Goal: Find contact information: Find contact information

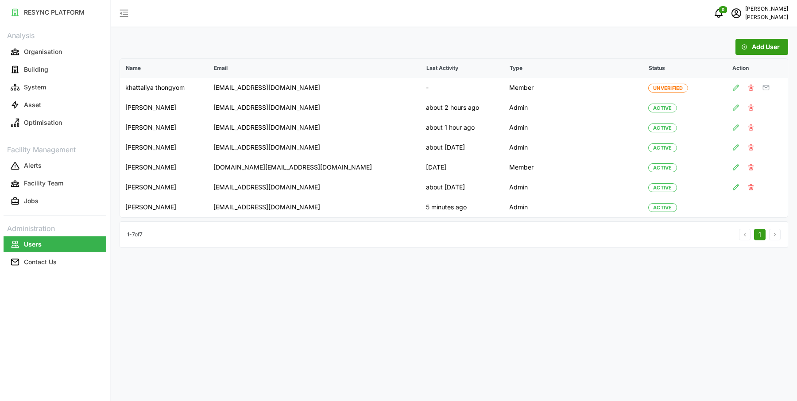
click at [53, 49] on p "Organisation" at bounding box center [43, 51] width 38 height 9
drag, startPoint x: 342, startPoint y: 88, endPoint x: 216, endPoint y: 88, distance: 125.7
click at [216, 88] on p "[EMAIL_ADDRESS][DOMAIN_NAME]" at bounding box center [314, 87] width 202 height 9
copy p "[EMAIL_ADDRESS][DOMAIN_NAME]"
